Goal: Information Seeking & Learning: Learn about a topic

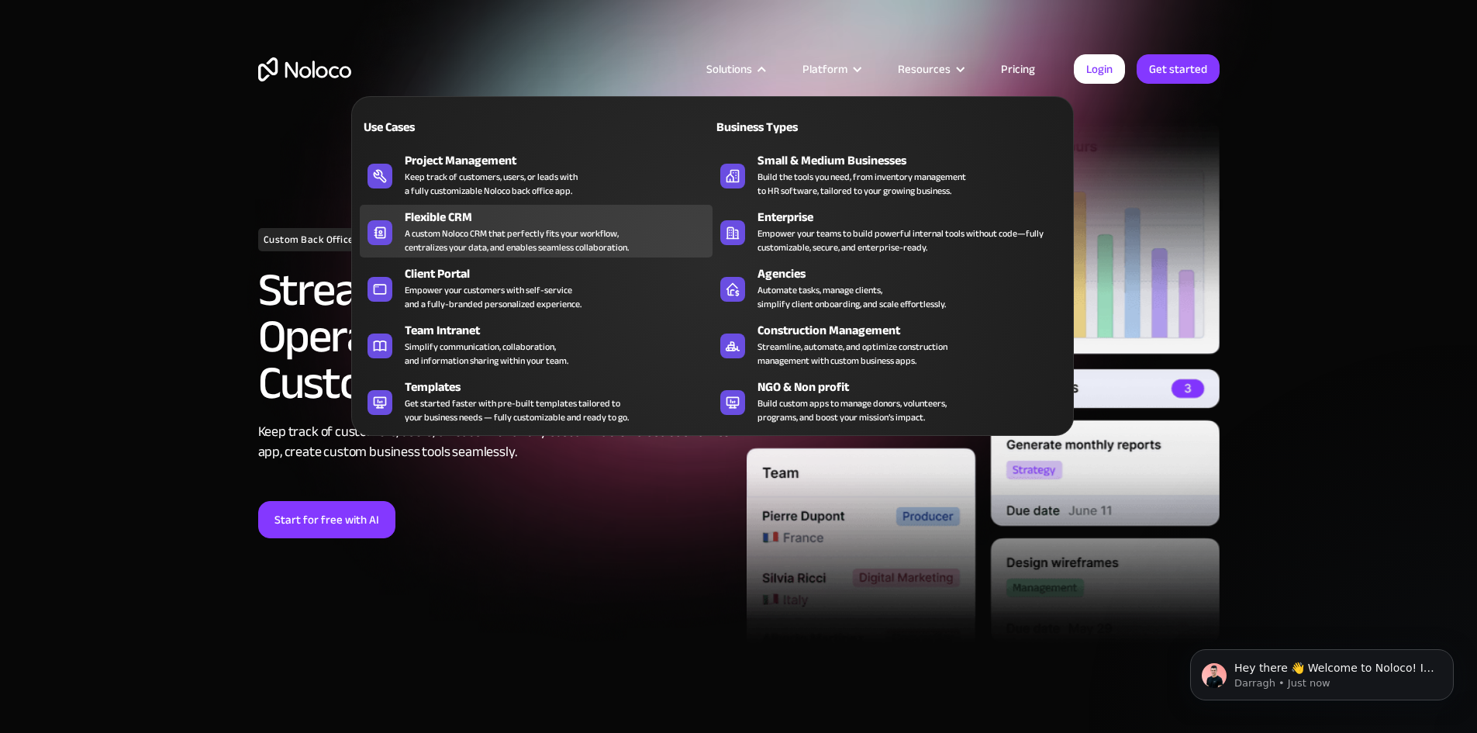
click at [449, 252] on div "A custom Noloco CRM that perfectly fits your workflow, centralizes your data, a…" at bounding box center [517, 240] width 224 height 28
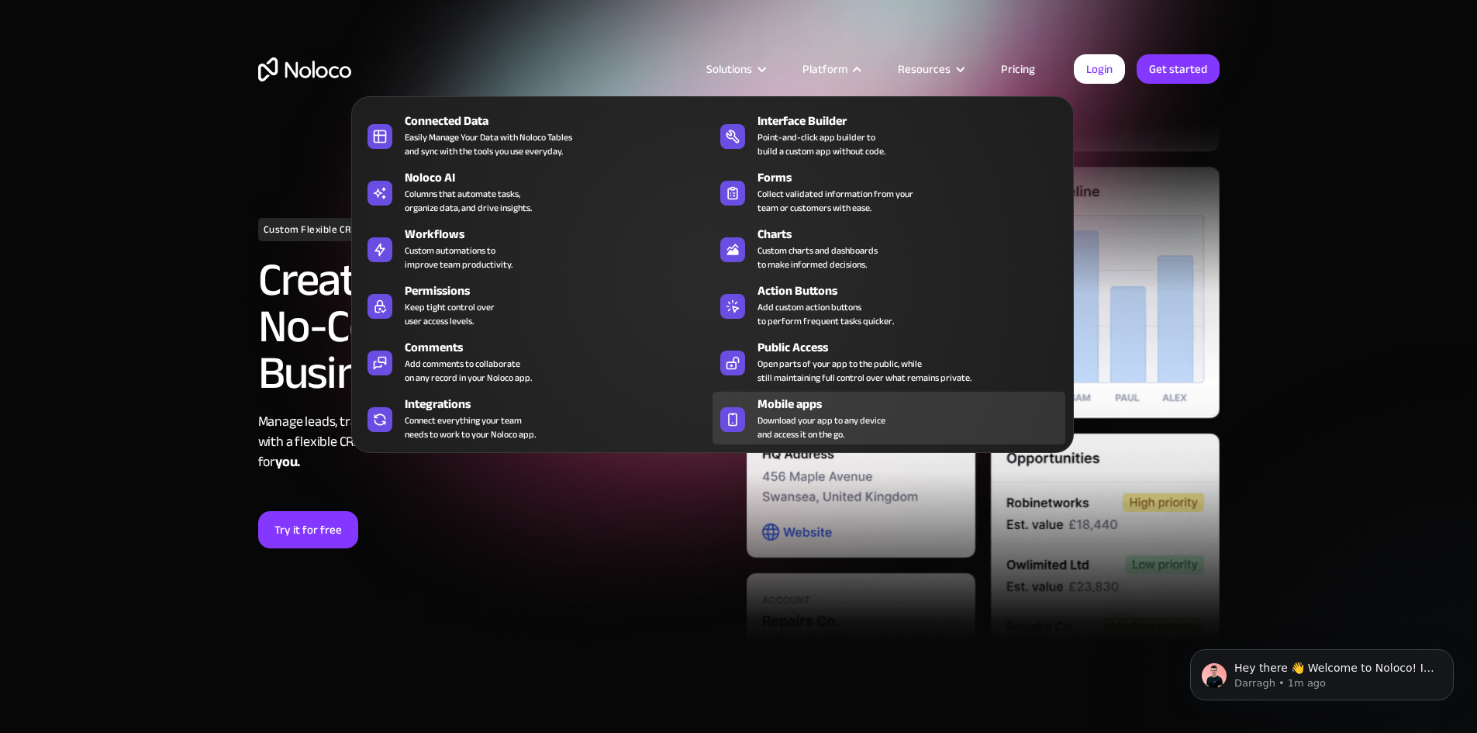
click at [795, 423] on span "Download your app to any device and access it on the go." at bounding box center [821, 427] width 128 height 28
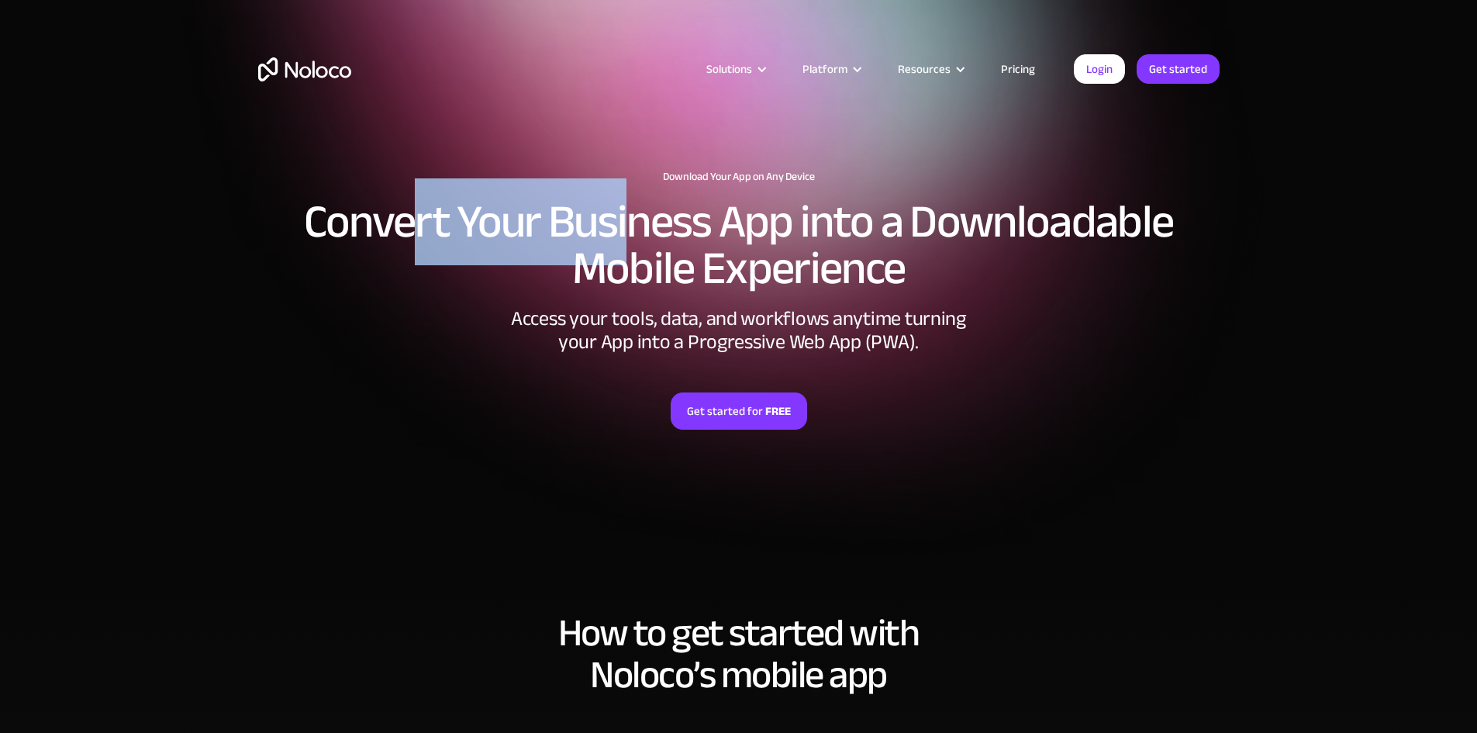
drag, startPoint x: 412, startPoint y: 229, endPoint x: 692, endPoint y: 220, distance: 279.2
click at [681, 222] on h2 "Convert Your Business App into a Downloadable Mobile Experience" at bounding box center [738, 244] width 961 height 93
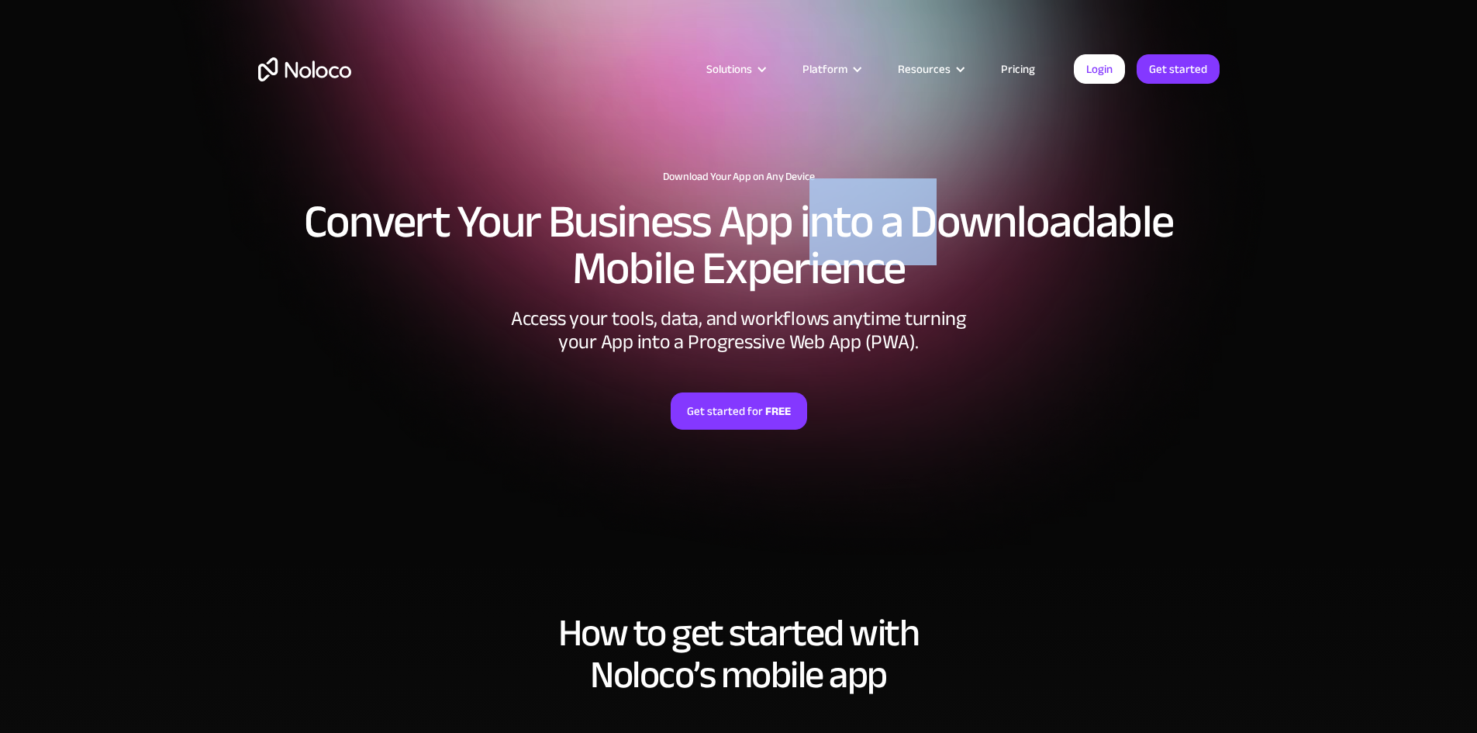
drag, startPoint x: 1052, startPoint y: 213, endPoint x: 1089, endPoint y: 214, distance: 37.2
click at [1063, 213] on h2 "Convert Your Business App into a Downloadable Mobile Experience" at bounding box center [738, 244] width 961 height 93
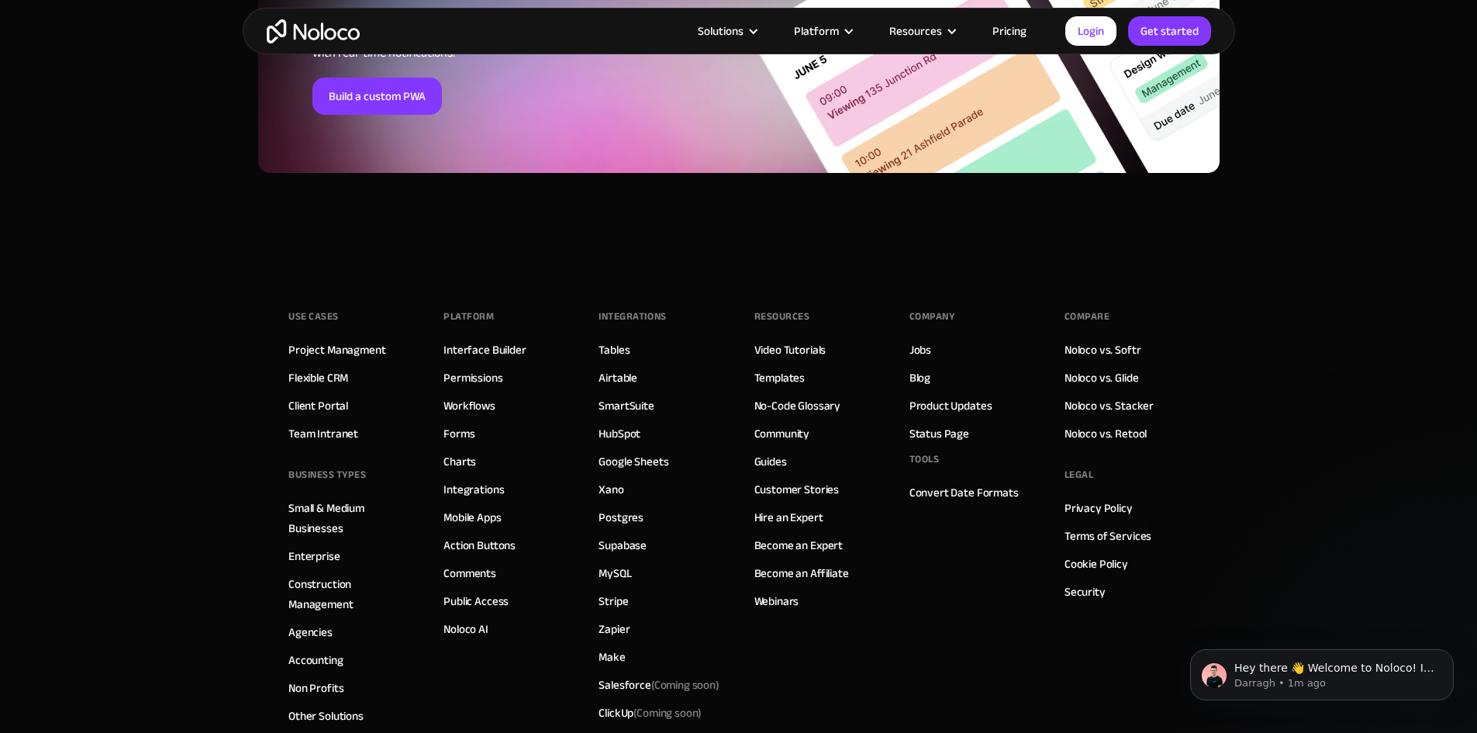
scroll to position [5546, 0]
